Goal: Browse casually: Explore the website without a specific task or goal

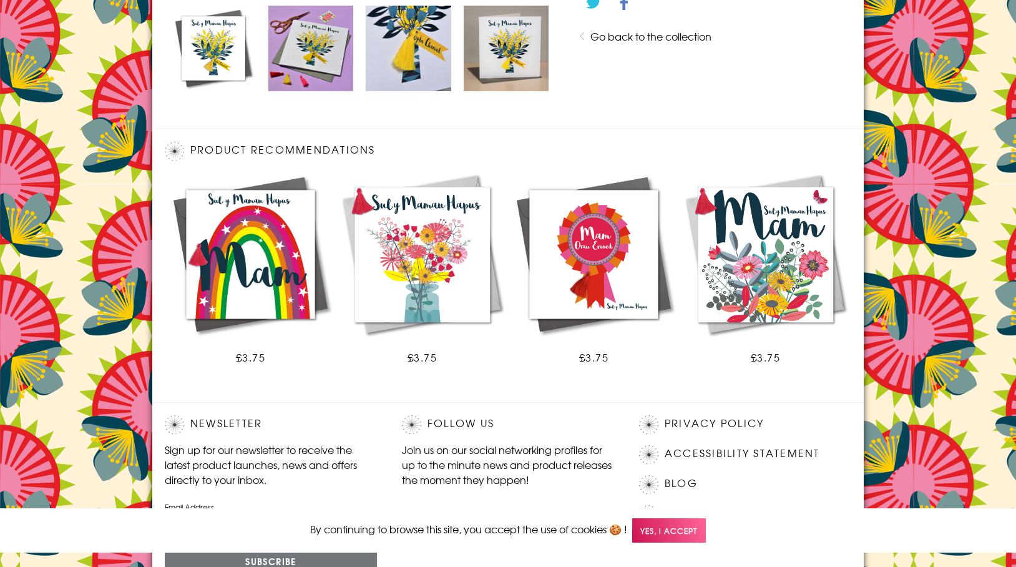
scroll to position [721, 0]
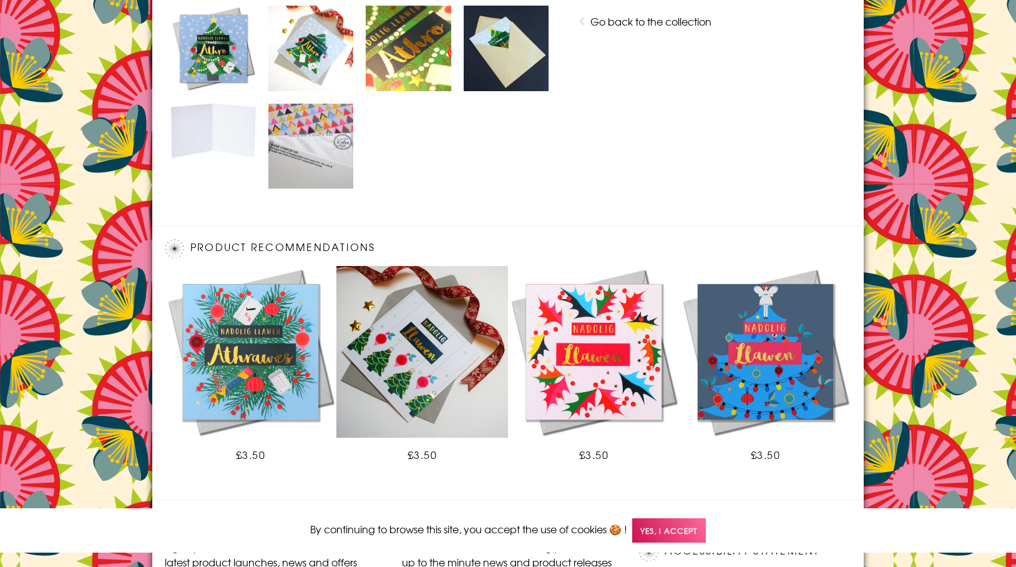
scroll to position [819, 0]
